Goal: Task Accomplishment & Management: Use online tool/utility

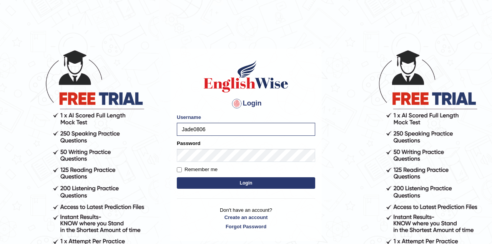
click at [228, 182] on button "Login" at bounding box center [246, 183] width 138 height 12
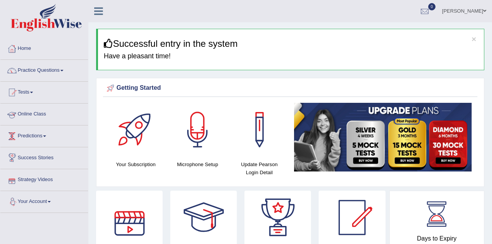
click at [61, 116] on link "Online Class" at bounding box center [44, 113] width 88 height 19
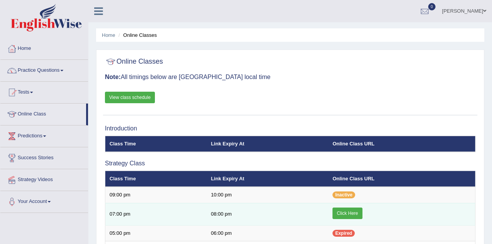
scroll to position [77, 0]
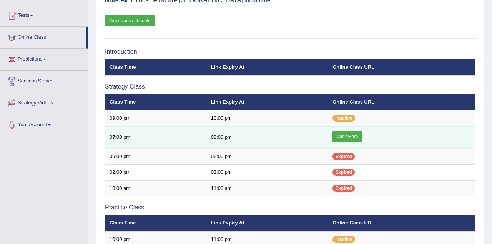
click at [348, 137] on link "Click Here" at bounding box center [347, 137] width 30 height 12
